Goal: Information Seeking & Learning: Learn about a topic

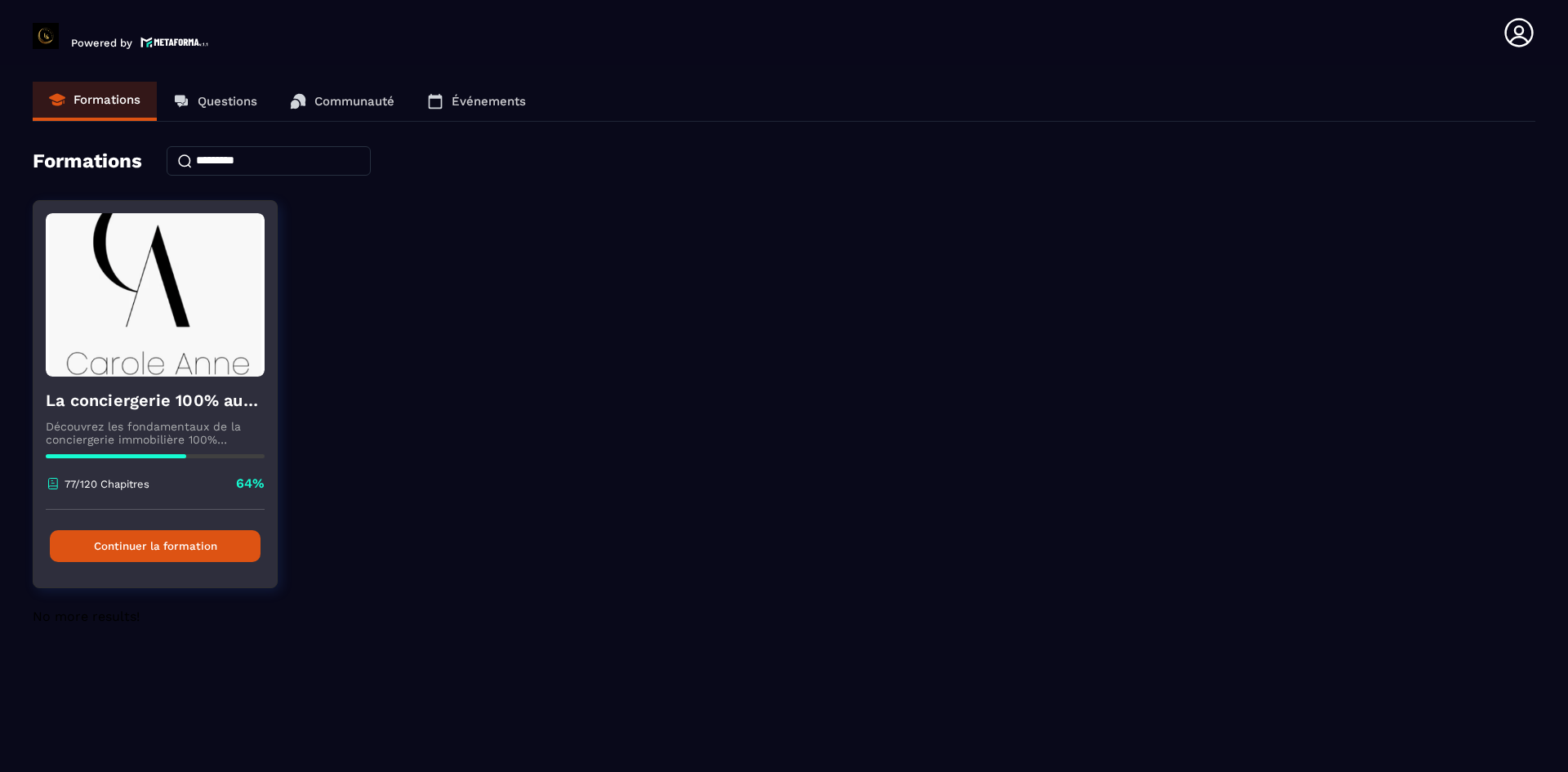
click at [201, 547] on button "Continuer la formation" at bounding box center [155, 546] width 210 height 31
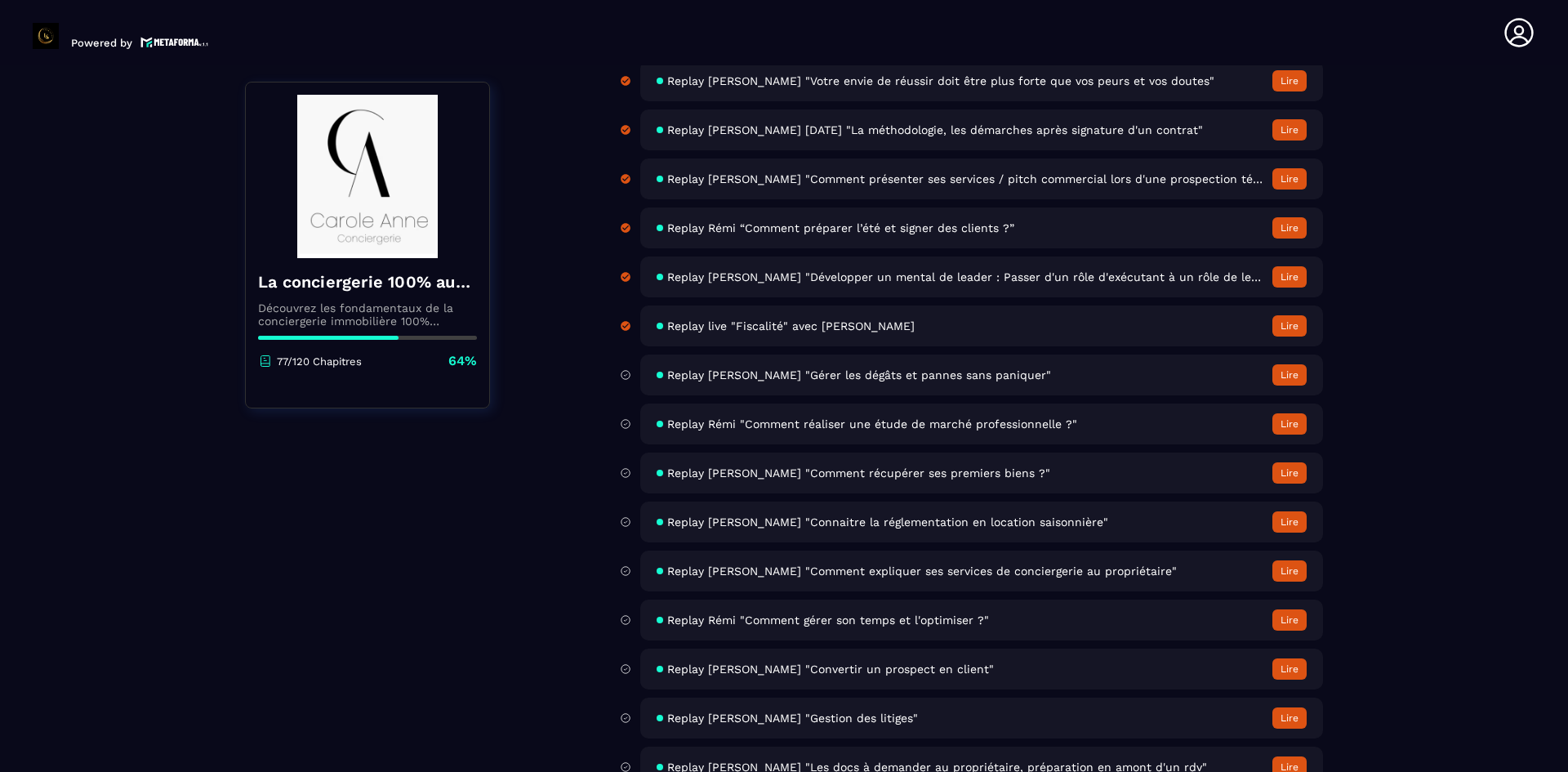
scroll to position [5063, 0]
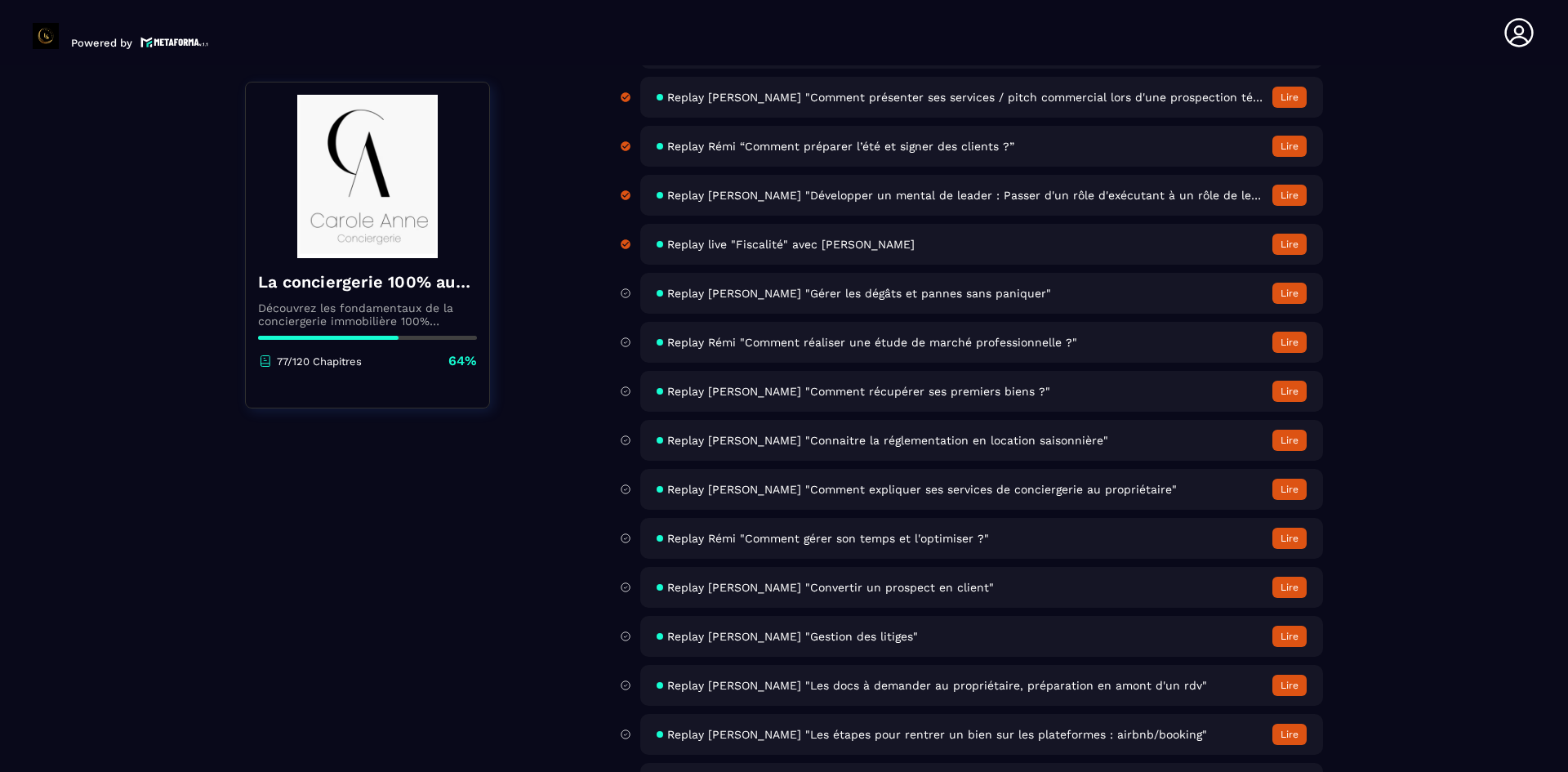
click at [881, 435] on span "Replay [PERSON_NAME] "Connaitre la réglementation en location saisonnière"" at bounding box center [887, 440] width 441 height 13
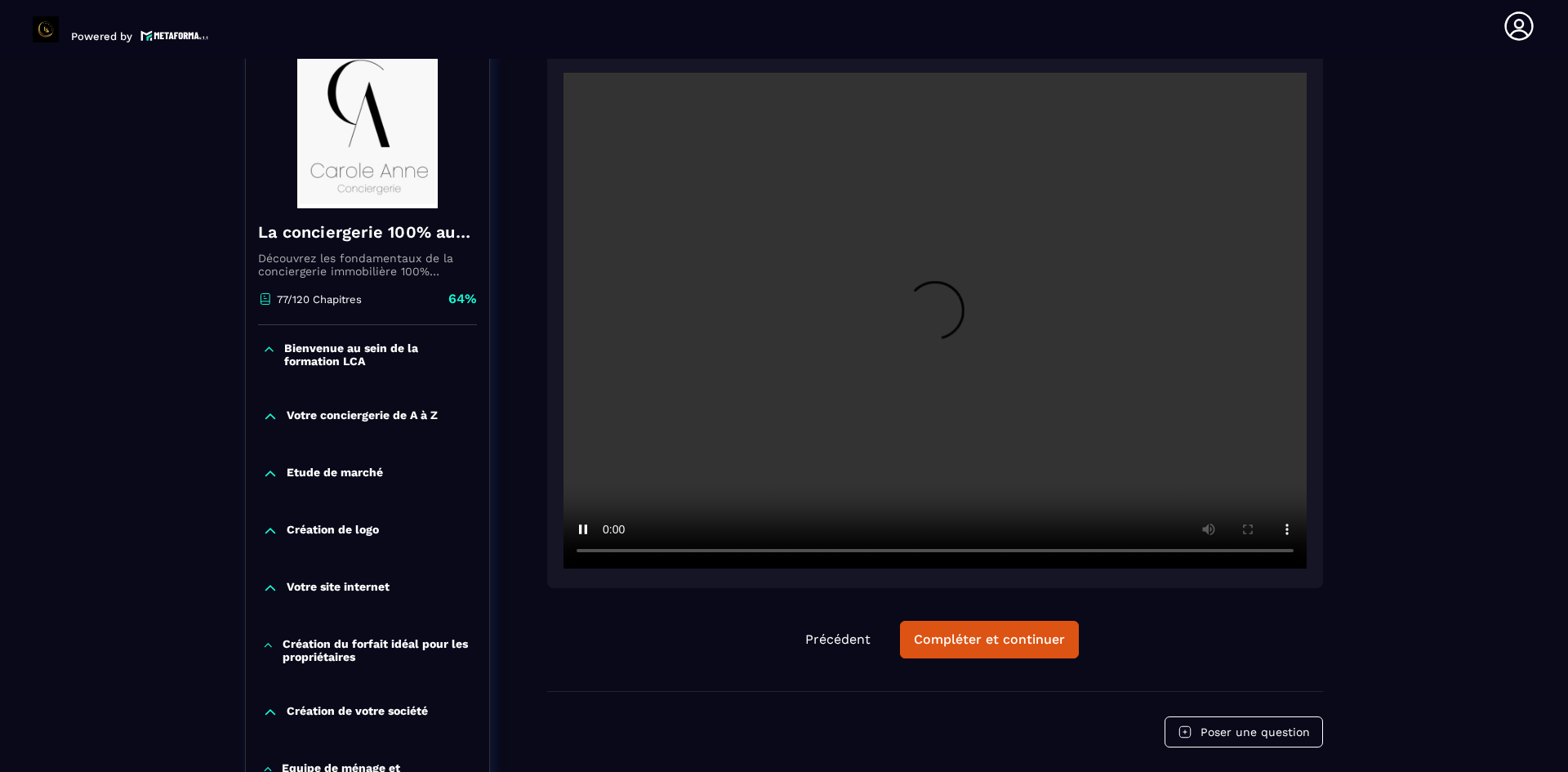
scroll to position [170, 0]
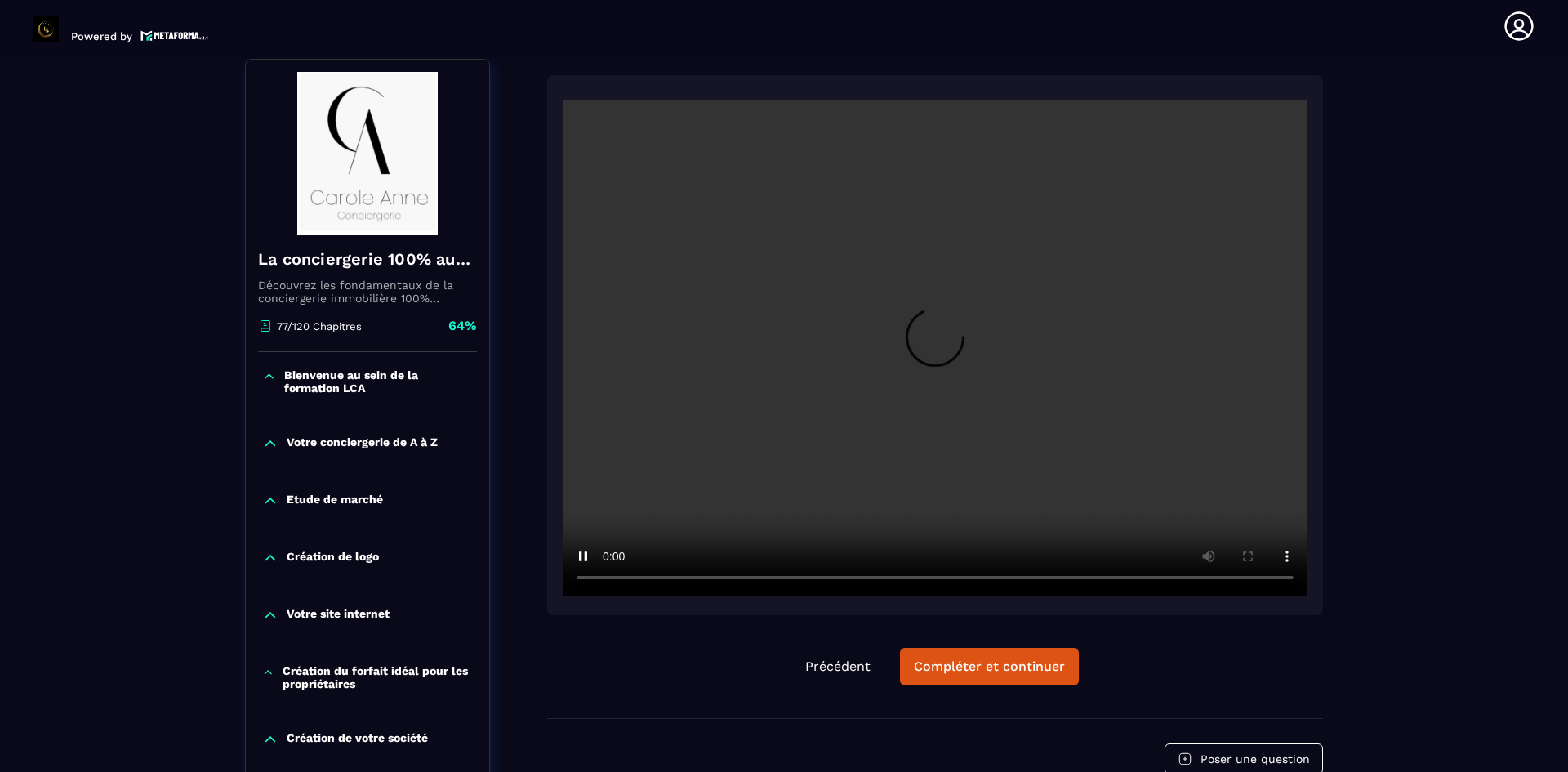
click at [1215, 648] on div "Précédent Compléter et continuer" at bounding box center [934, 666] width 775 height 37
click at [1021, 668] on div "Compléter et continuer" at bounding box center [989, 667] width 151 height 17
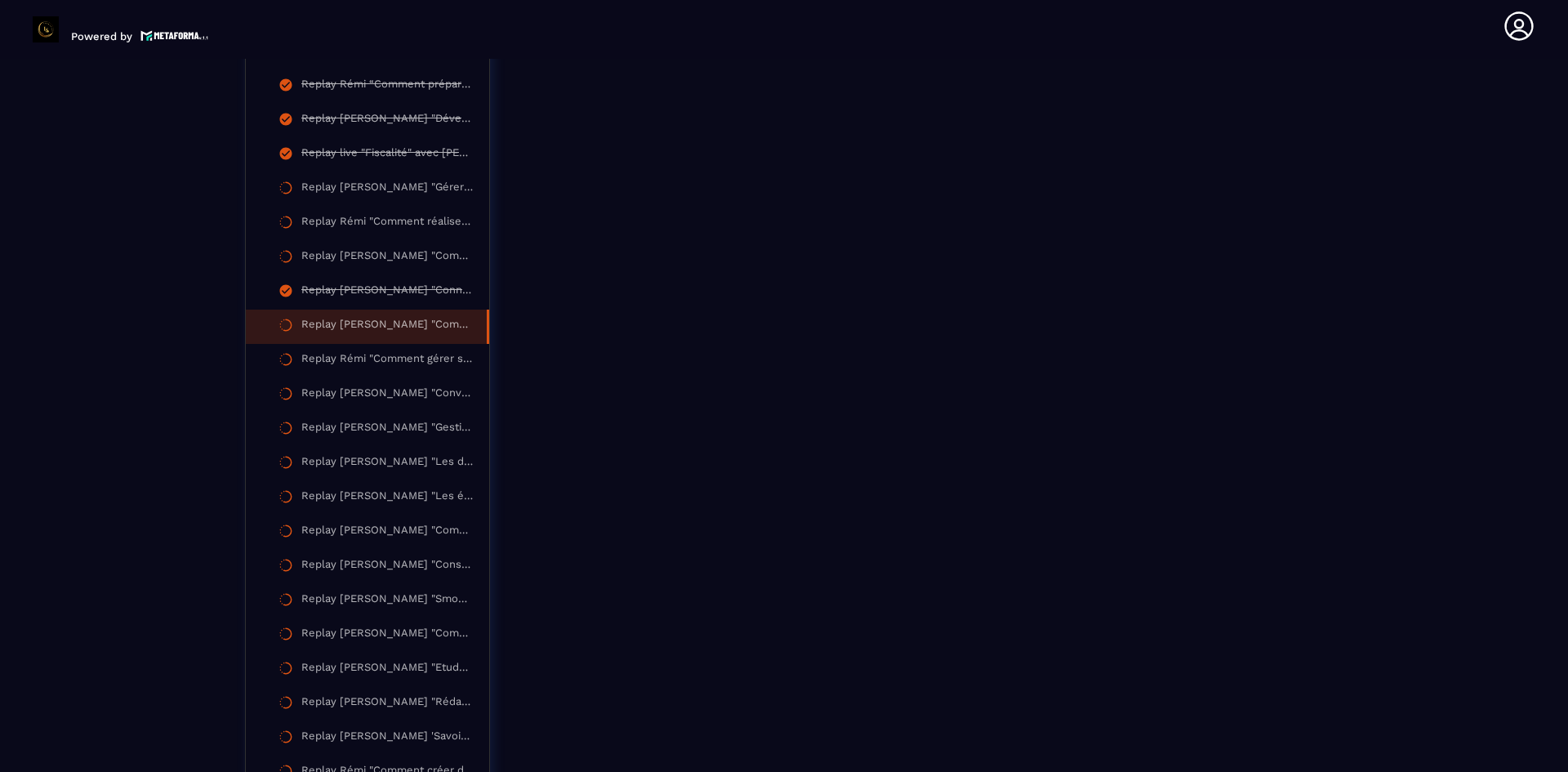
scroll to position [2205, 0]
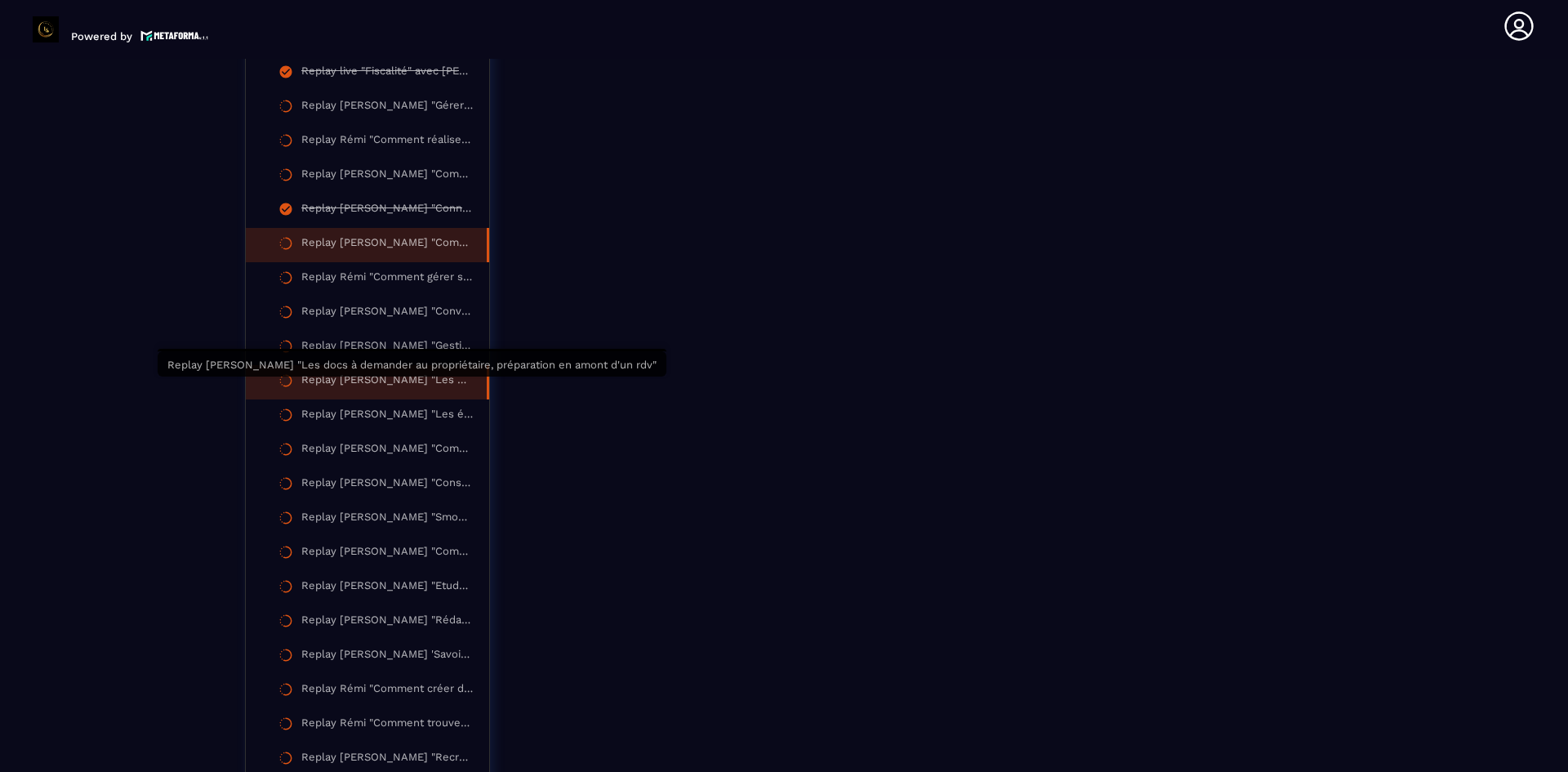
click at [421, 387] on div "Replay [PERSON_NAME] "Les docs à demander au propriétaire, préparation en amont…" at bounding box center [386, 383] width 169 height 18
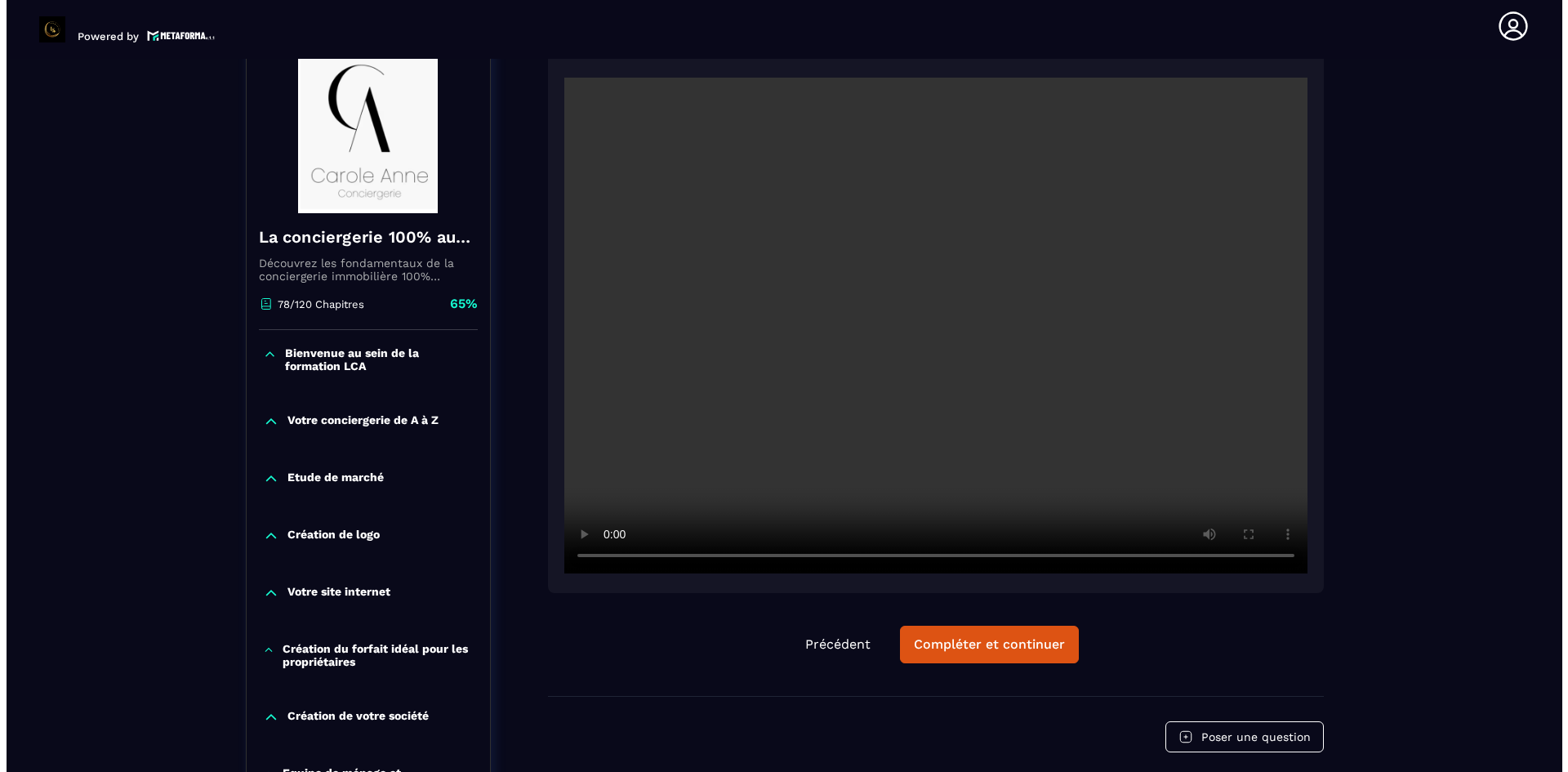
scroll to position [163, 0]
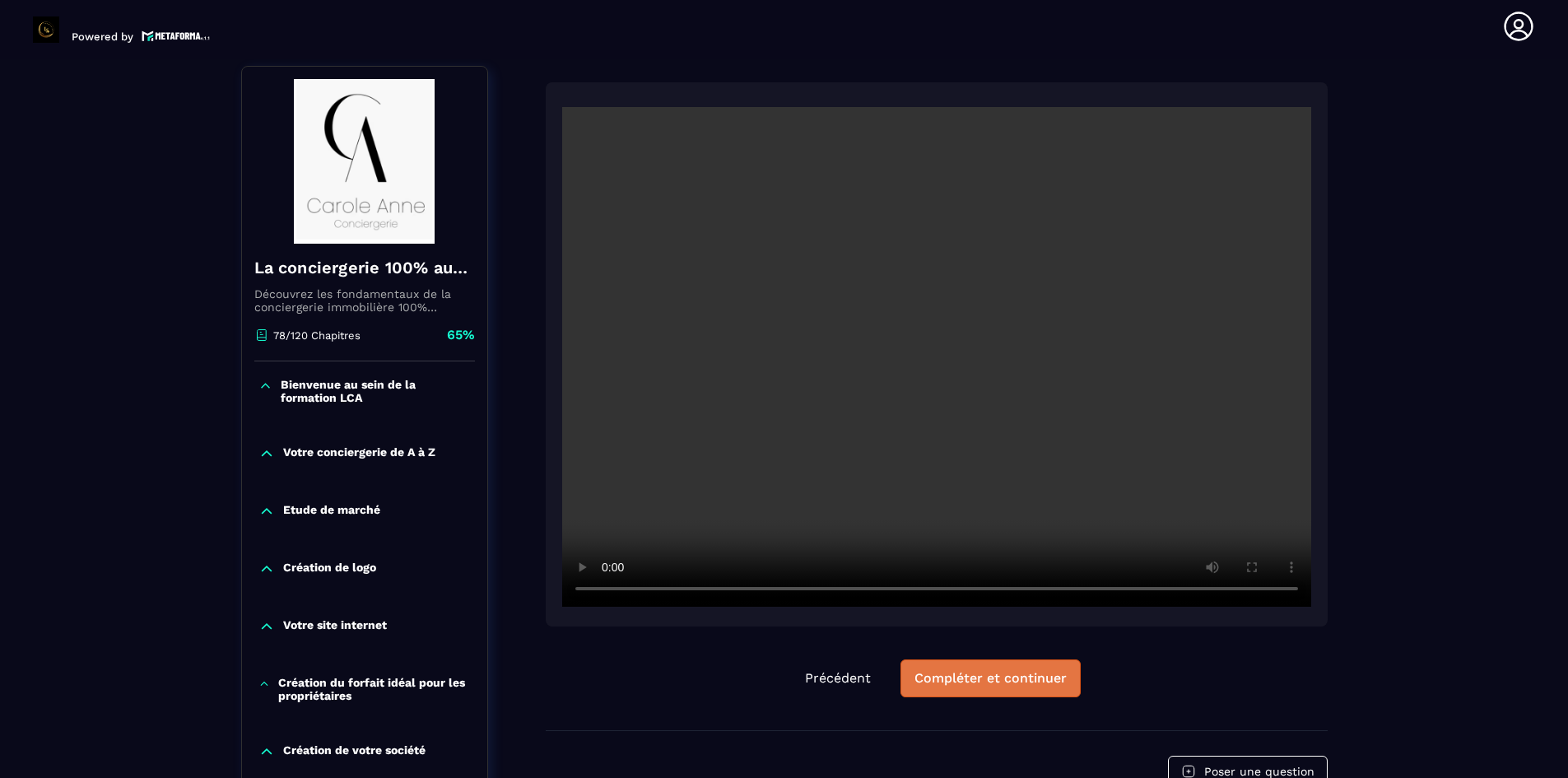
click at [1057, 672] on div "Compléter et continuer" at bounding box center [990, 678] width 152 height 17
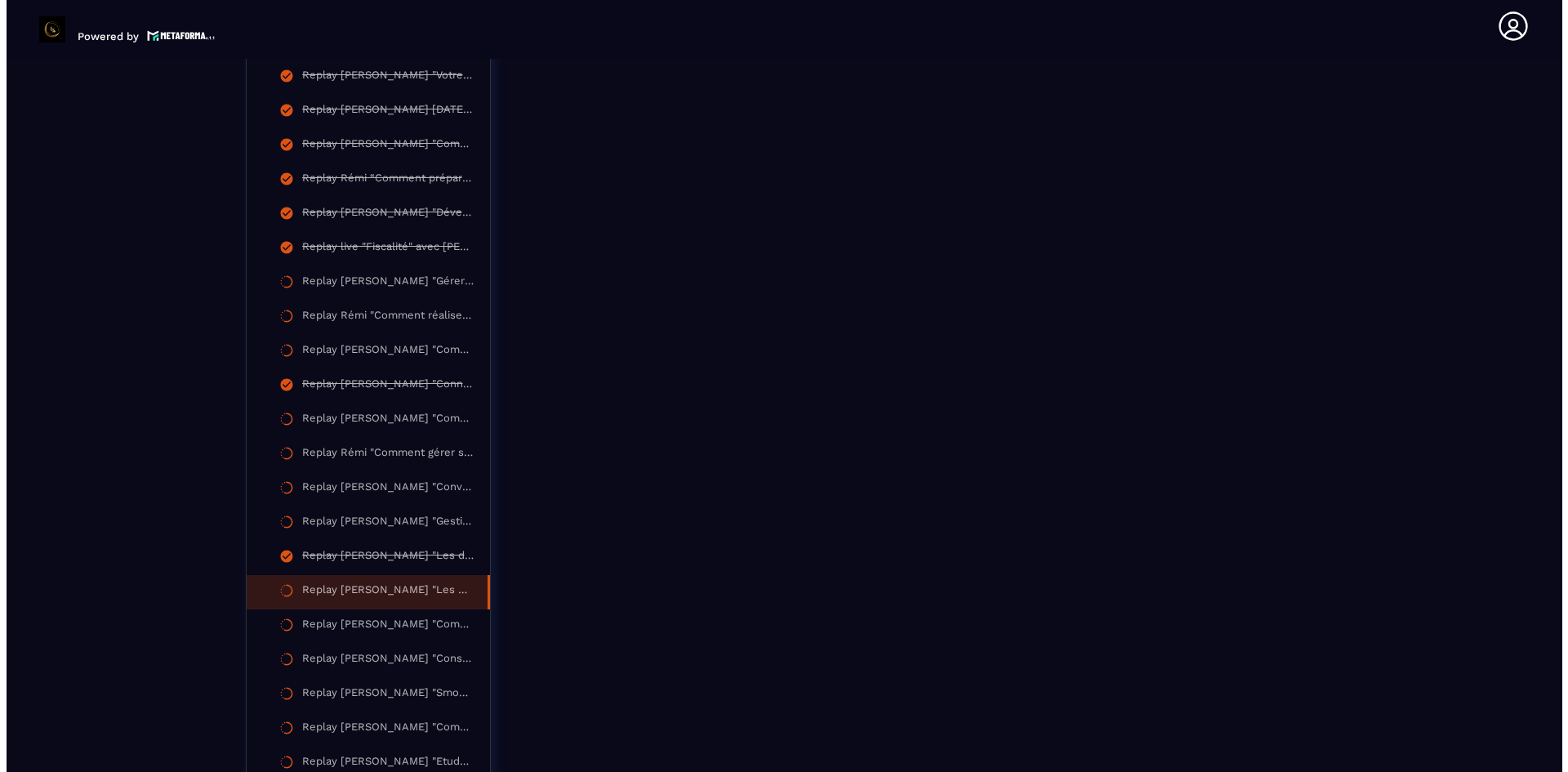
scroll to position [2041, 0]
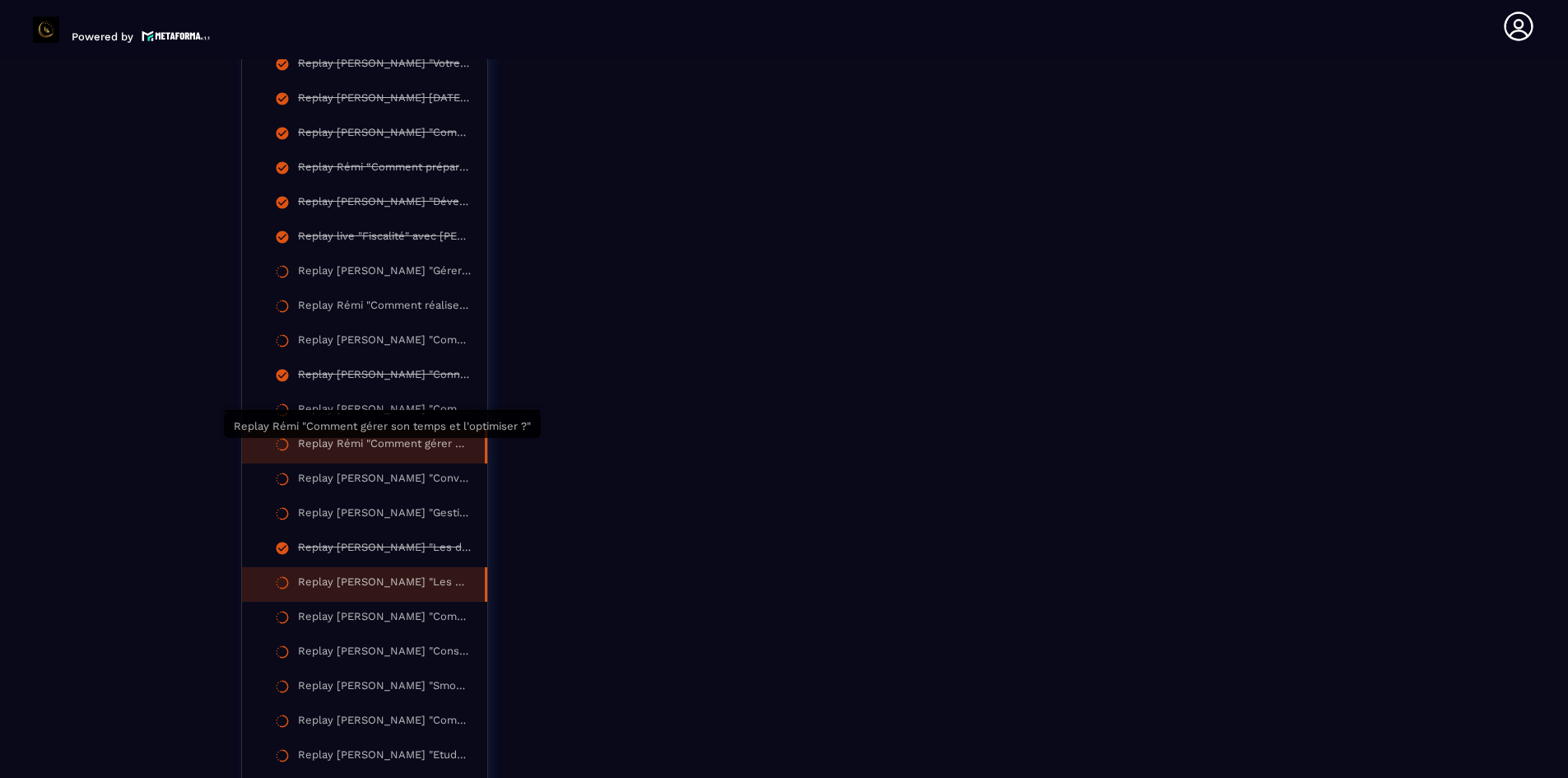
click at [382, 450] on div "Replay Rémi "Comment gérer son temps et l'optimiser ?"" at bounding box center [383, 446] width 170 height 18
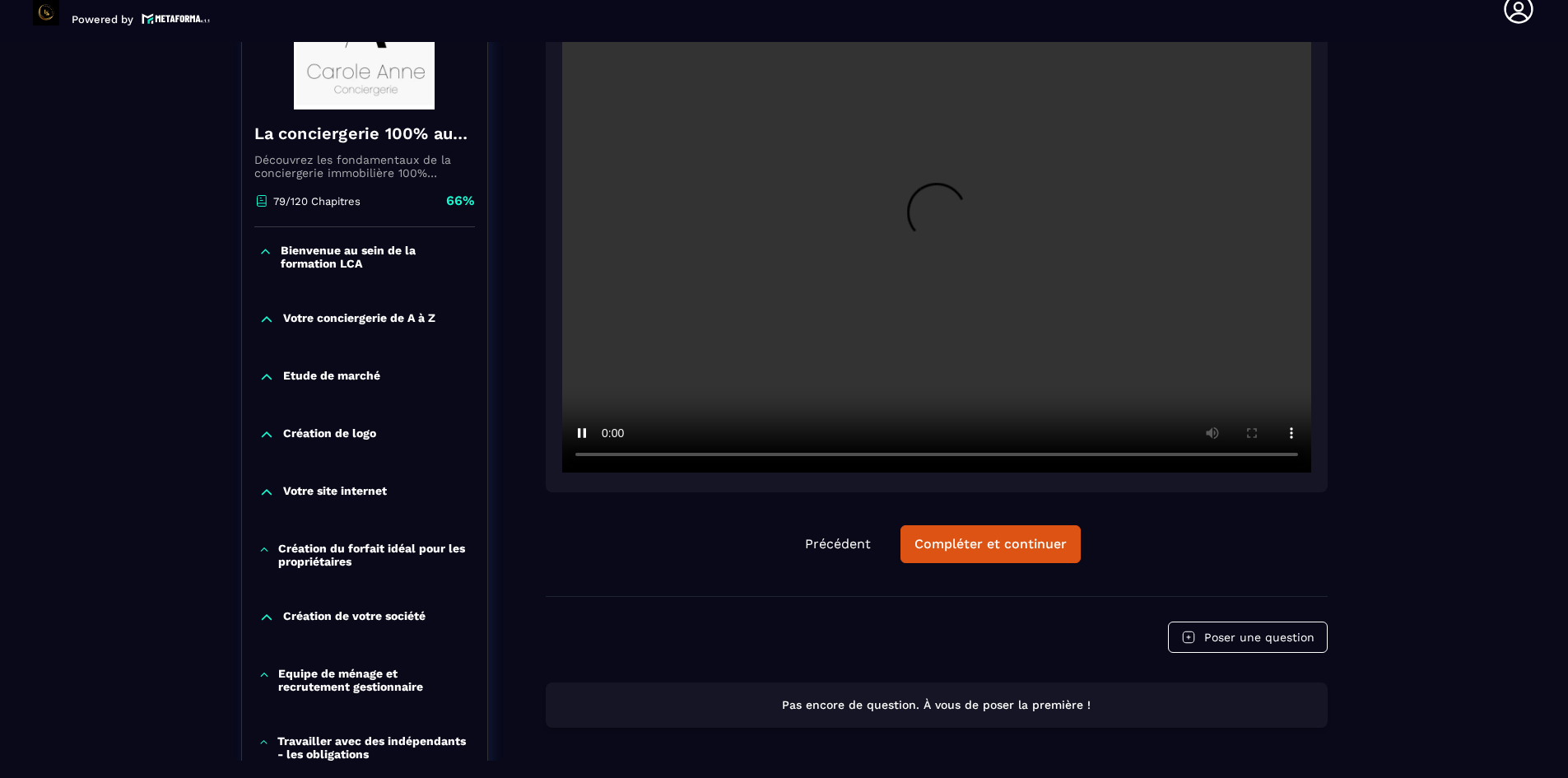
scroll to position [254, 0]
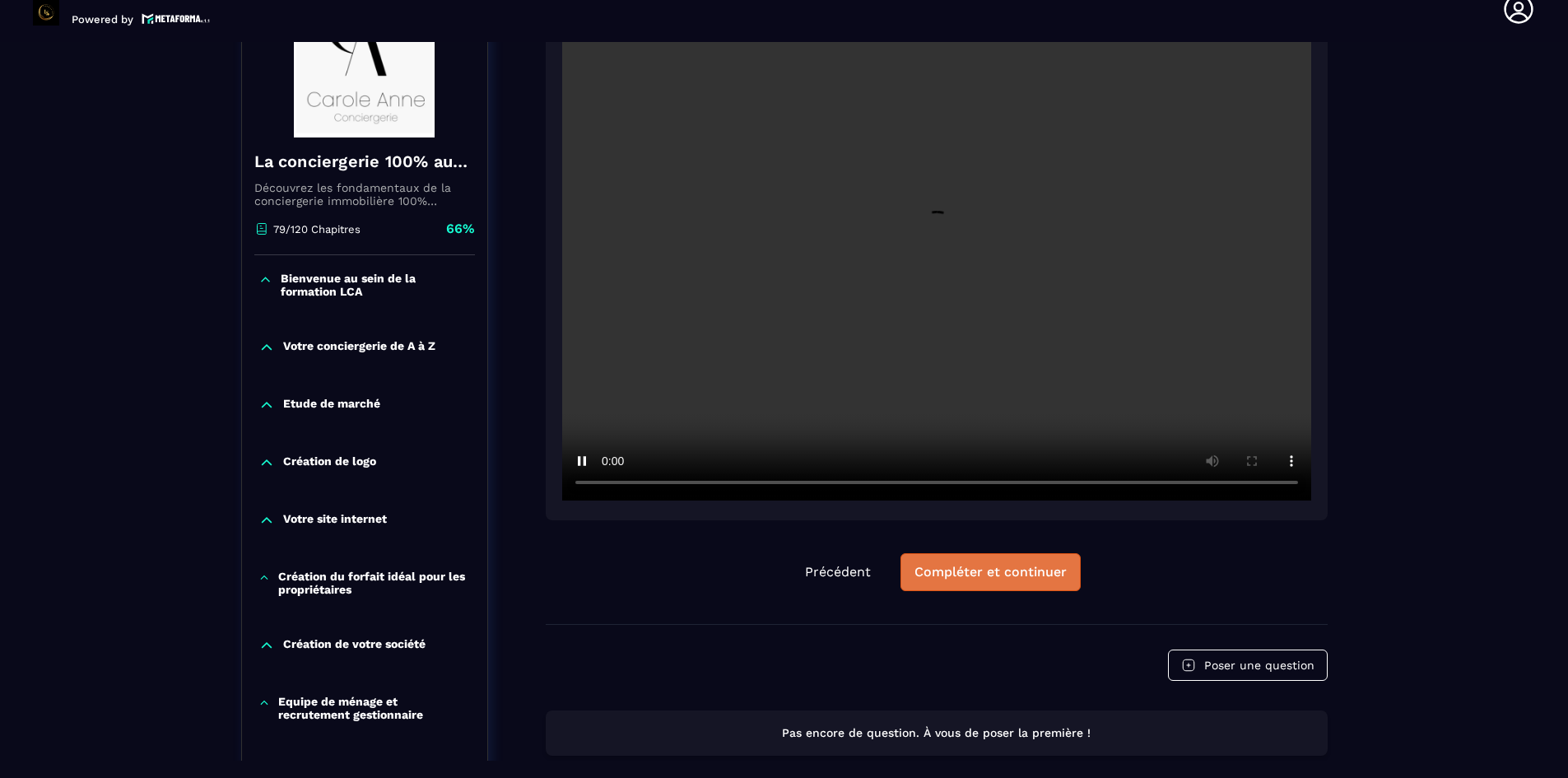
click at [1017, 570] on div "Compléter et continuer" at bounding box center [990, 572] width 152 height 17
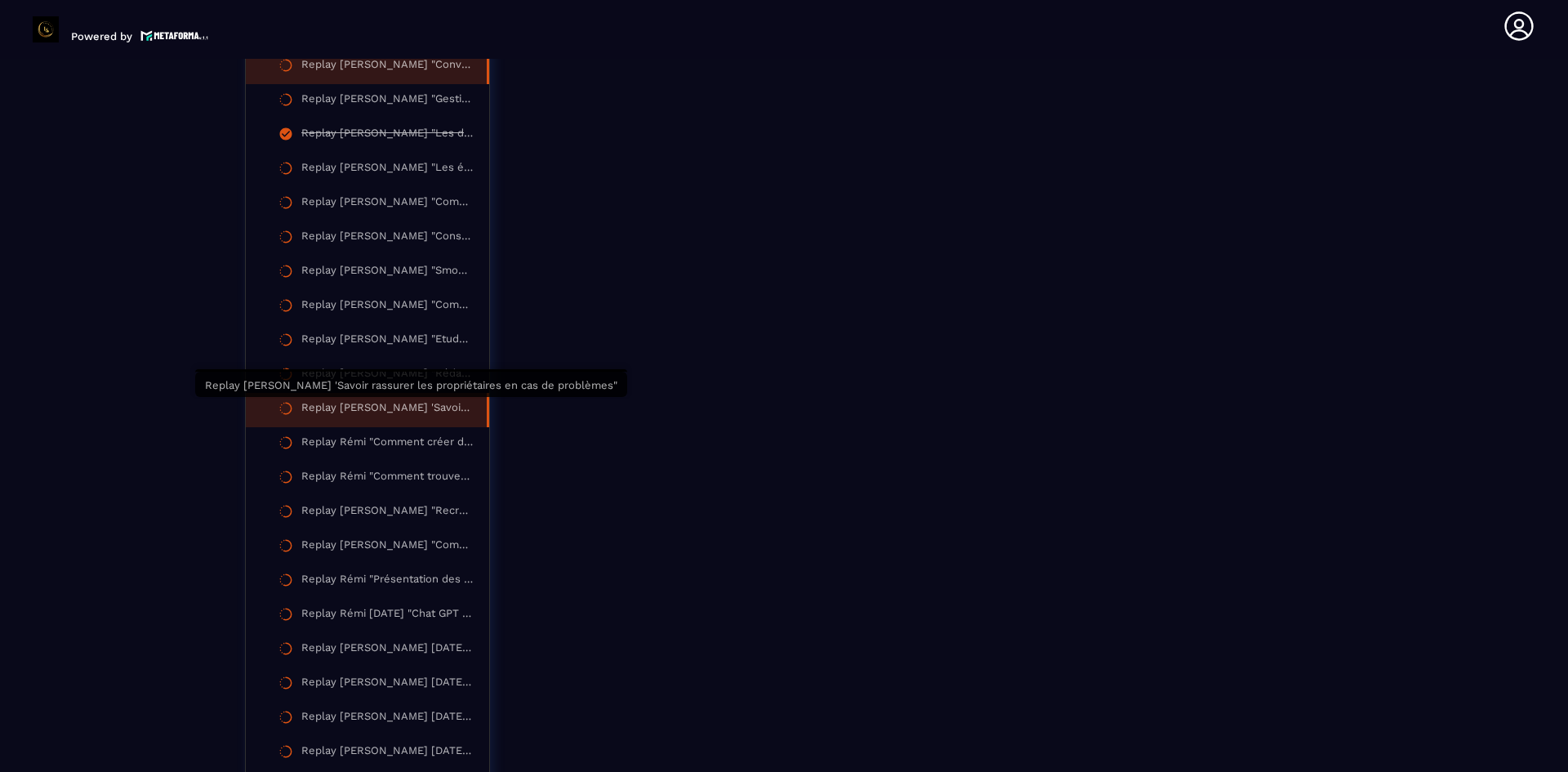
scroll to position [2456, 0]
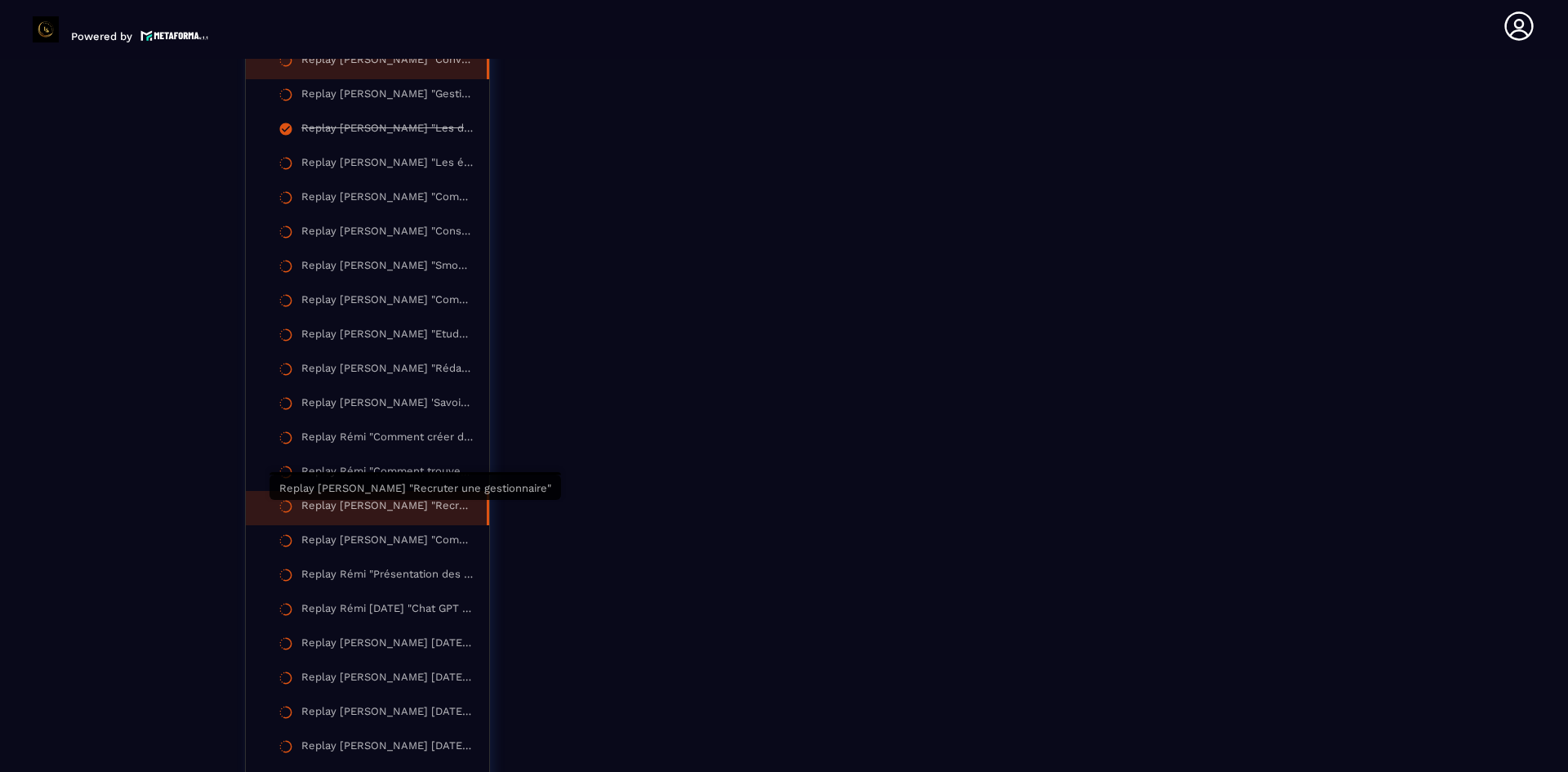
click at [378, 513] on div "Replay [PERSON_NAME] "Recruter une gestionnaire"" at bounding box center [386, 508] width 169 height 18
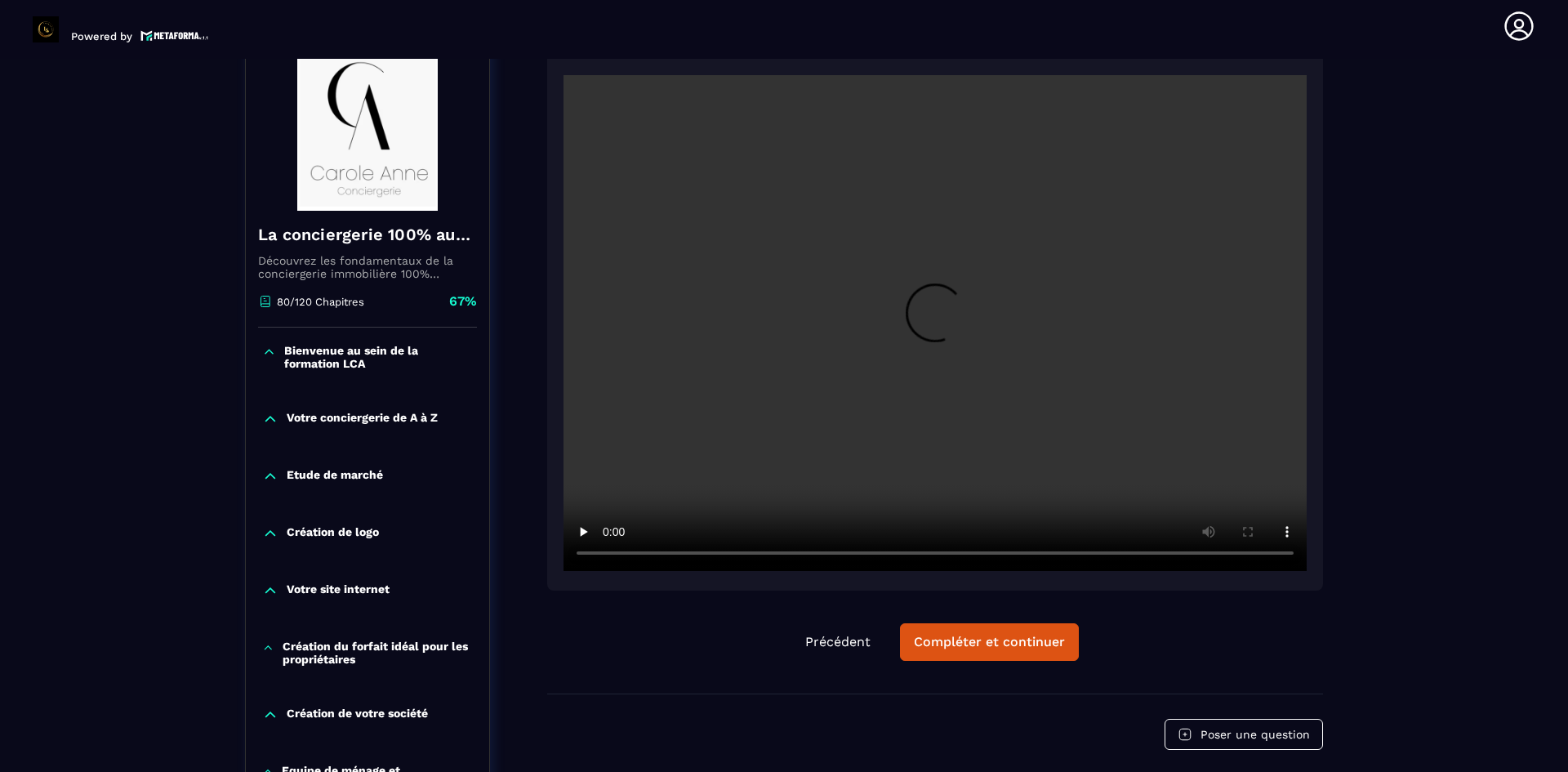
scroll to position [170, 0]
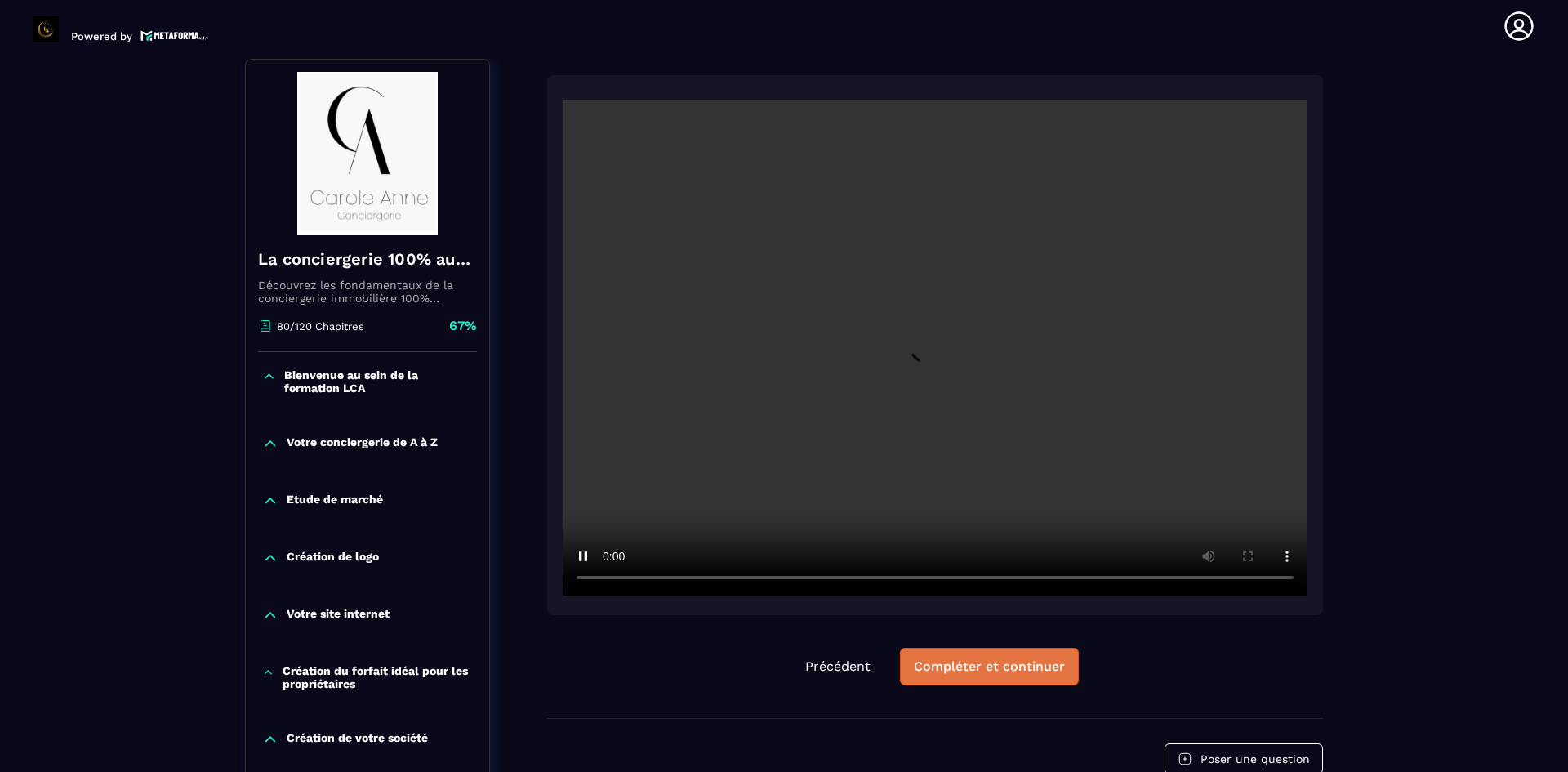
click at [967, 666] on div "Compléter et continuer" at bounding box center [989, 667] width 151 height 17
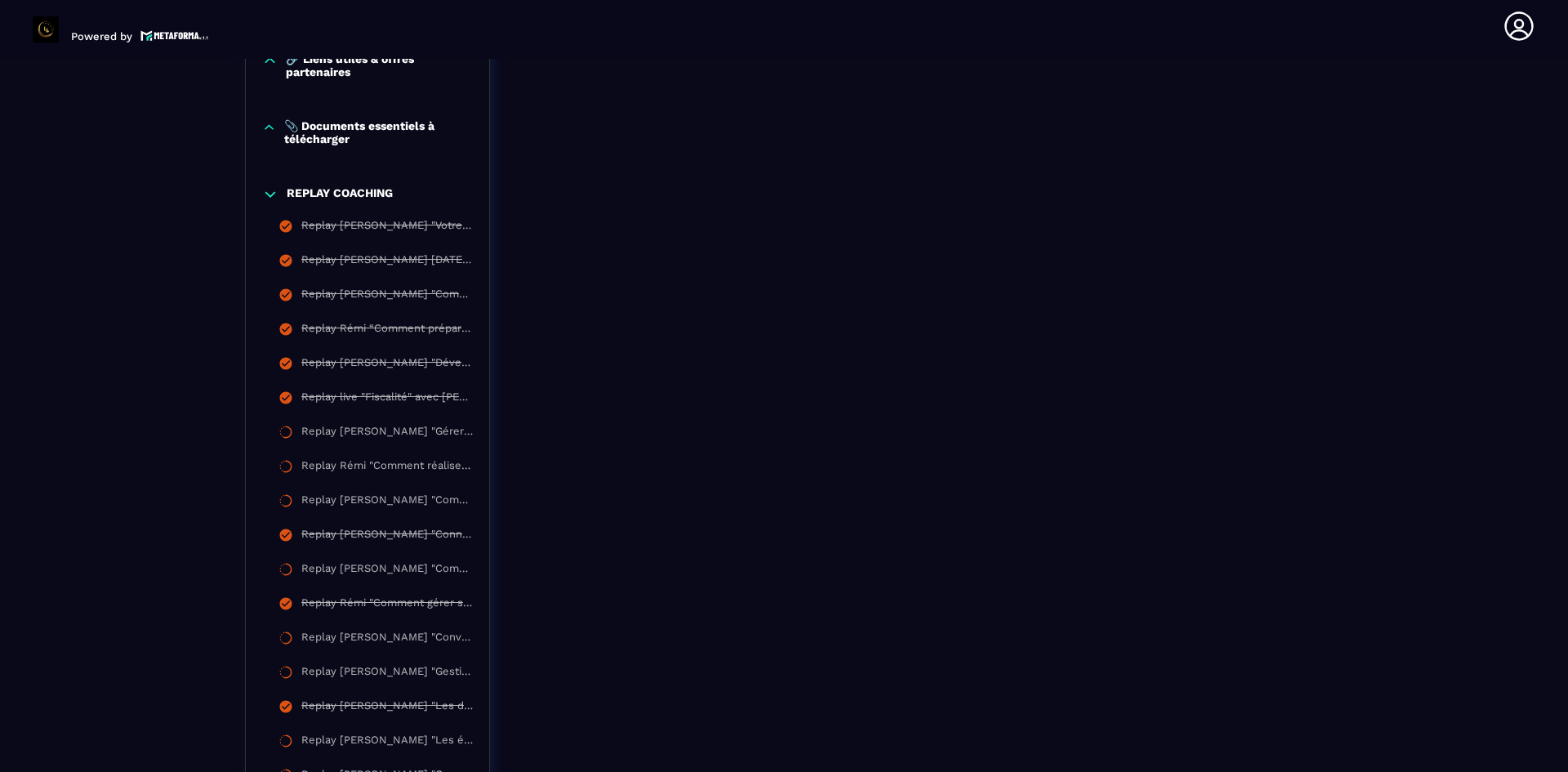
scroll to position [1884, 0]
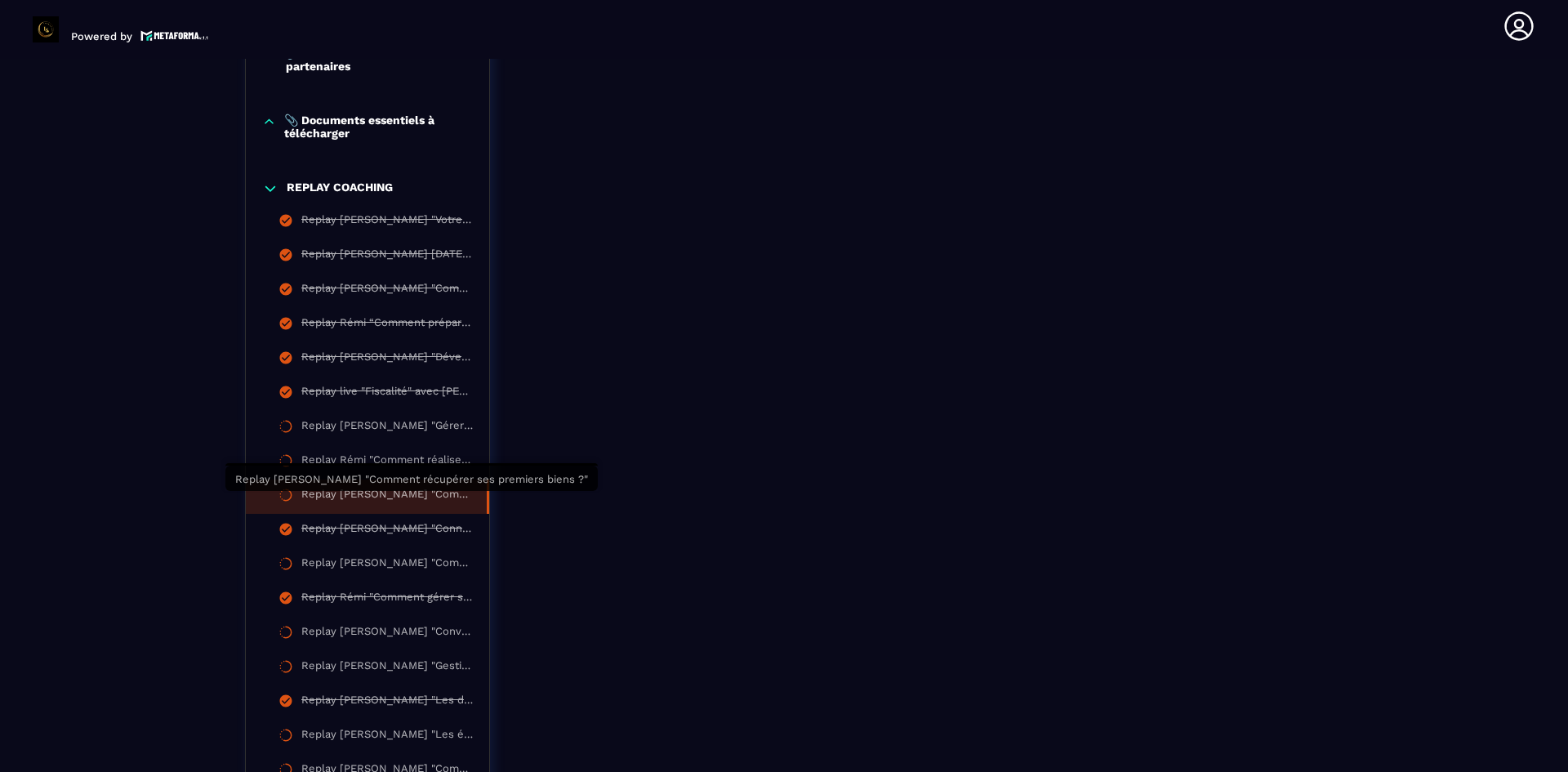
click at [379, 502] on div "Replay [PERSON_NAME] "Comment récupérer ses premiers biens ?"" at bounding box center [386, 497] width 169 height 18
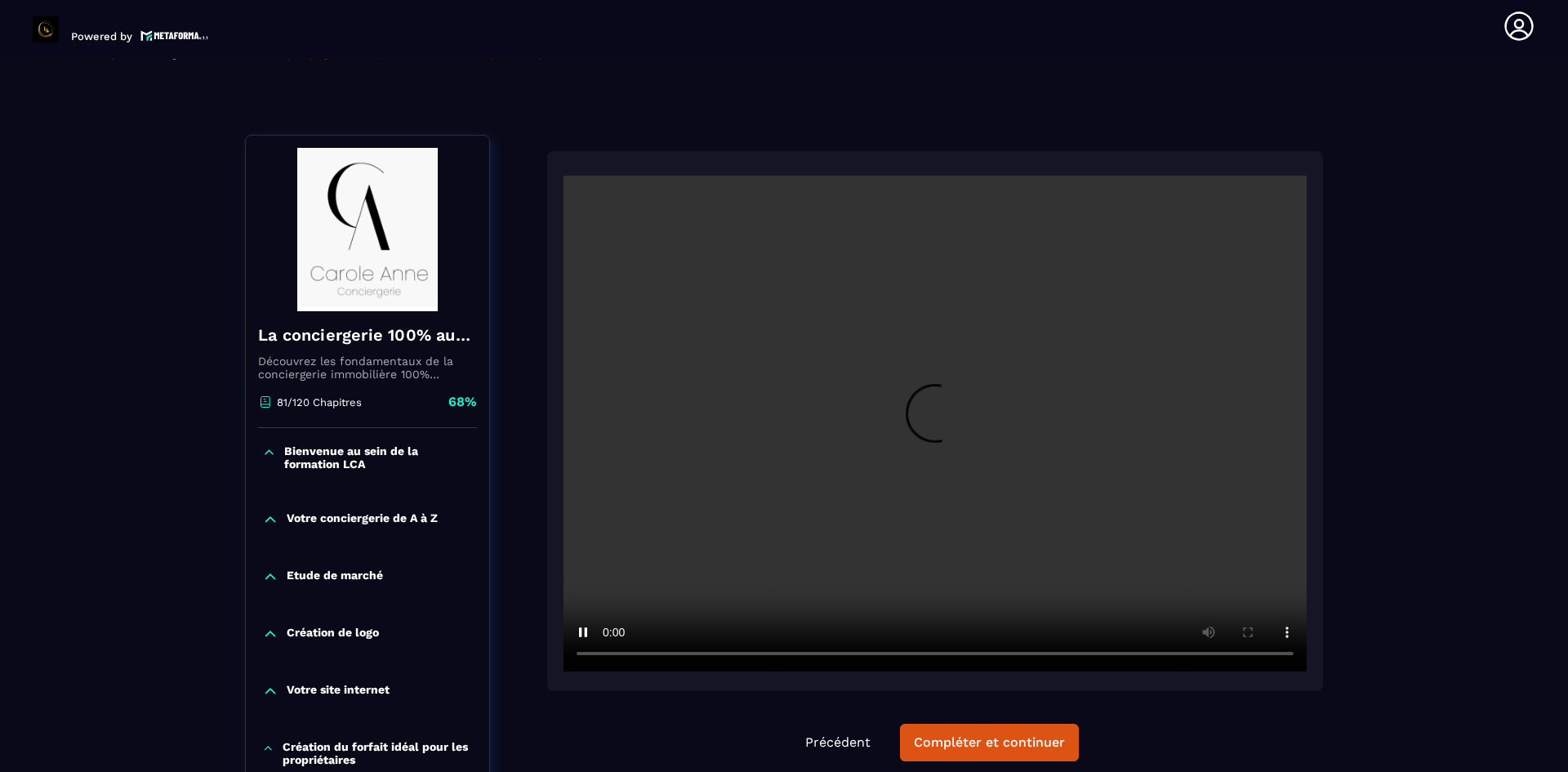
scroll to position [88, 0]
